Goal: Book appointment/travel/reservation

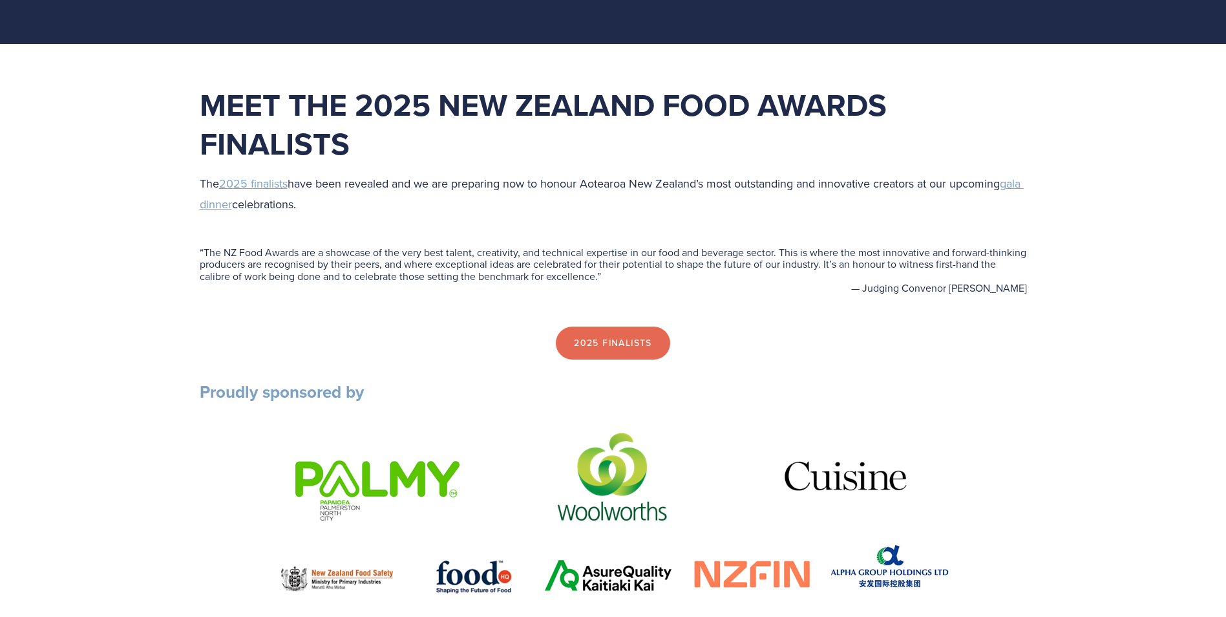
scroll to position [323, 0]
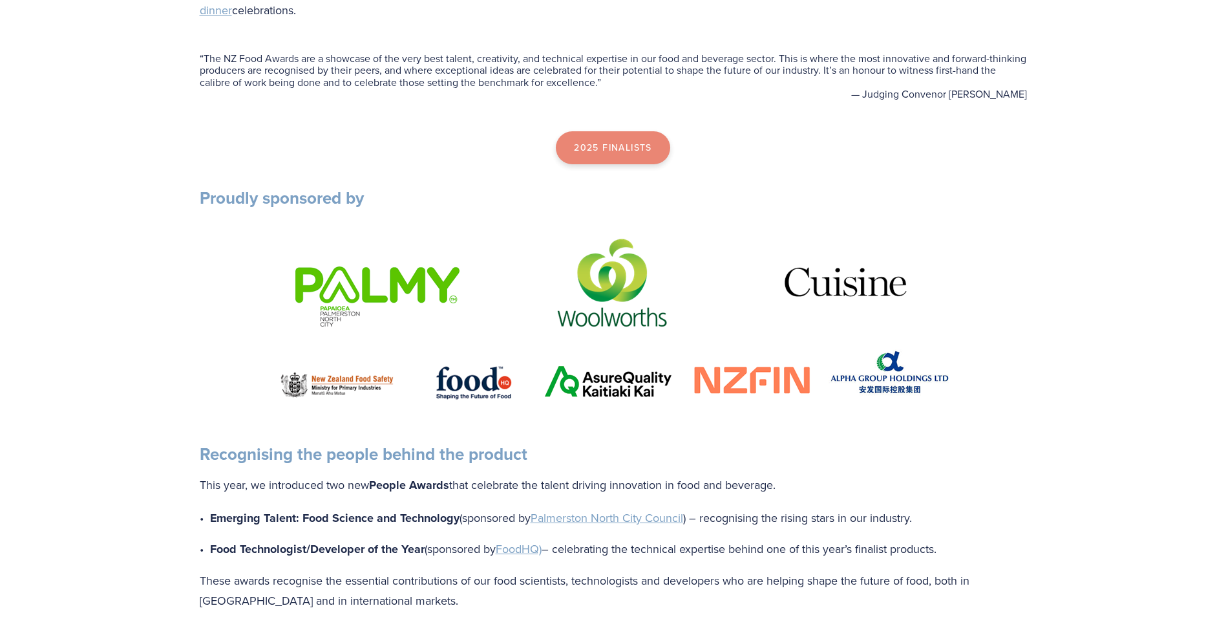
click at [603, 148] on link "2025 Finalists" at bounding box center [613, 148] width 114 height 34
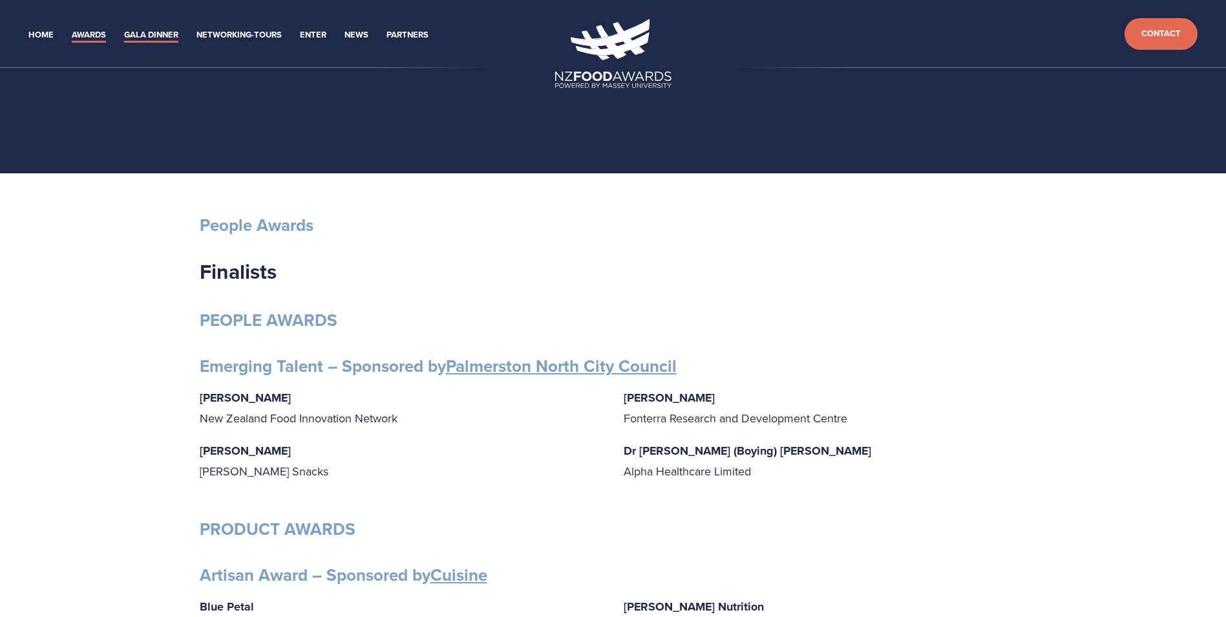
click at [139, 30] on link "Gala Dinner" at bounding box center [151, 35] width 54 height 15
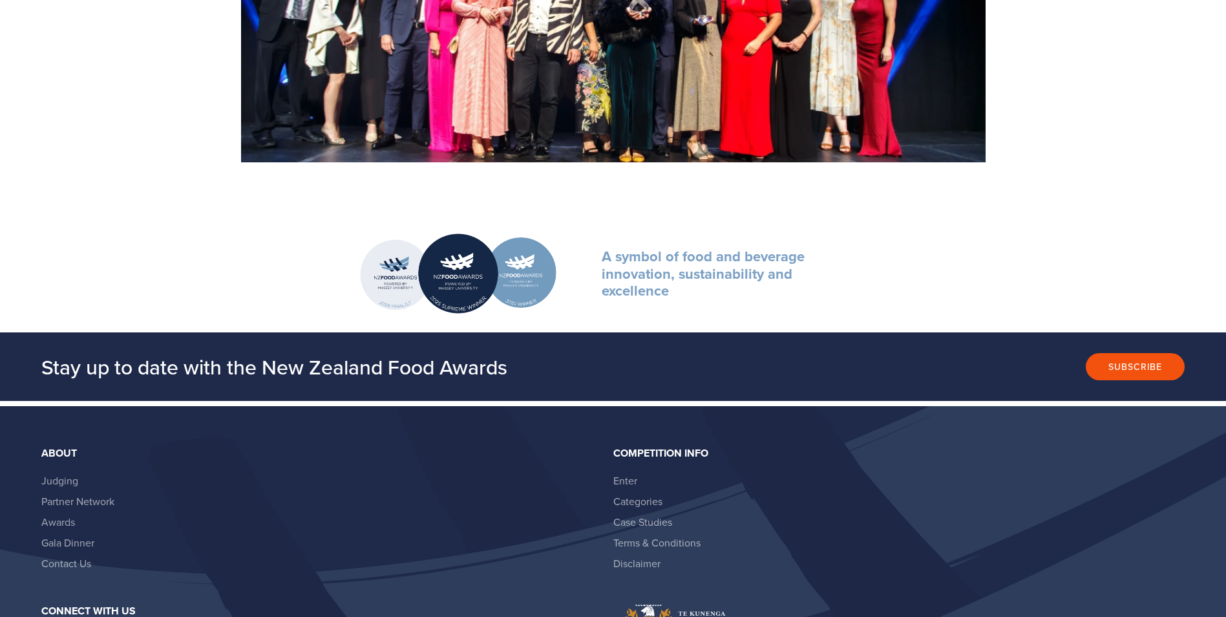
scroll to position [2457, 0]
